Goal: Navigation & Orientation: Understand site structure

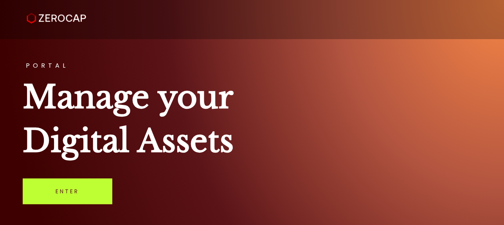
click at [91, 187] on link "Enter" at bounding box center [68, 191] width 90 height 26
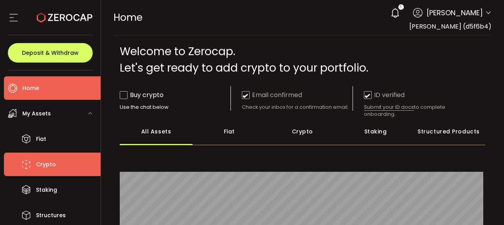
click at [45, 161] on span "Crypto" at bounding box center [46, 164] width 20 height 11
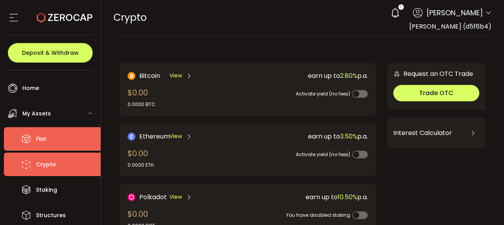
click at [47, 137] on li "Fiat" at bounding box center [52, 138] width 97 height 23
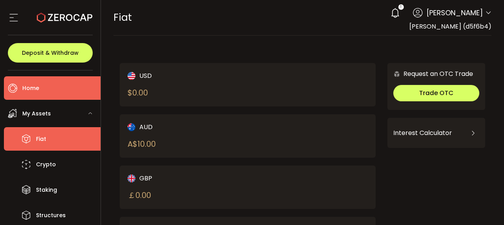
click at [41, 87] on li "Home" at bounding box center [52, 87] width 97 height 23
